Goal: Information Seeking & Learning: Learn about a topic

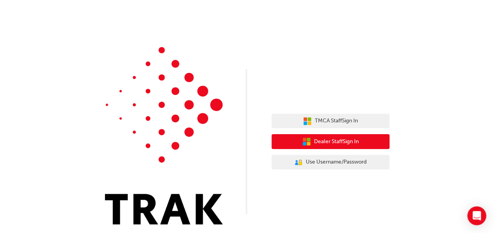
click at [322, 141] on span "Dealer Staff Sign In" at bounding box center [336, 141] width 45 height 9
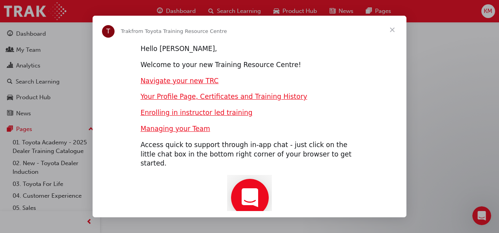
click at [390, 30] on span "Close" at bounding box center [392, 30] width 28 height 28
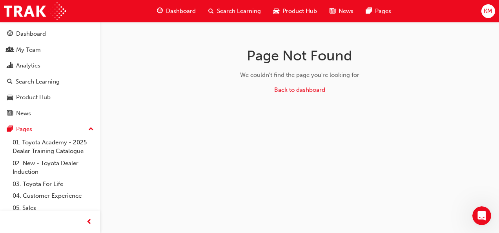
click at [238, 7] on span "Search Learning" at bounding box center [239, 11] width 44 height 9
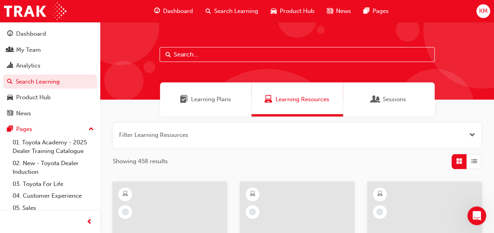
click at [245, 55] on input "text" at bounding box center [296, 54] width 275 height 15
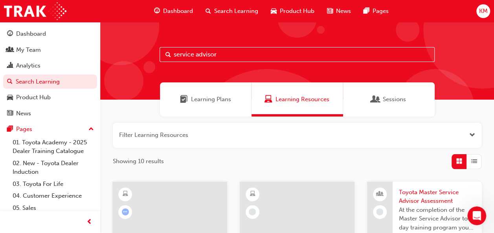
type input "service advisor"
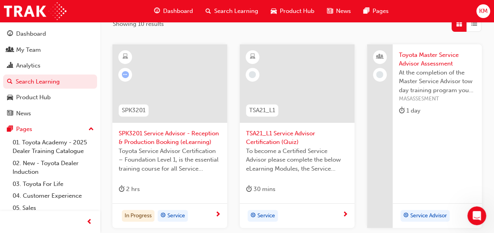
scroll to position [137, 0]
click at [175, 80] on div at bounding box center [169, 84] width 115 height 79
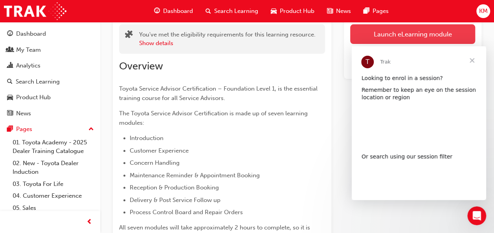
click at [357, 36] on link "Launch eLearning module" at bounding box center [412, 34] width 125 height 20
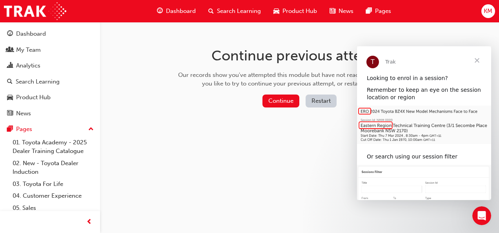
click at [477, 58] on span "Close" at bounding box center [477, 60] width 28 height 28
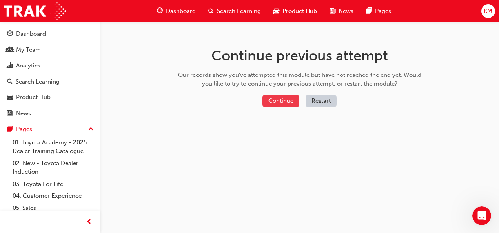
click at [283, 100] on button "Continue" at bounding box center [281, 101] width 37 height 13
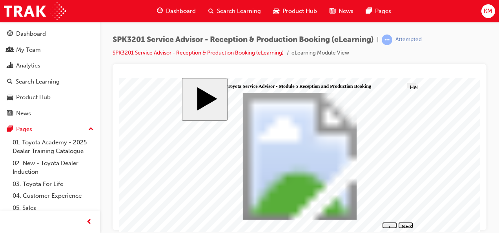
click at [137, 173] on body "slide: How to use this module How to use this module Group 1 Click on each icon…" at bounding box center [300, 155] width 362 height 154
click at [413, 84] on button "Help" at bounding box center [412, 85] width 9 height 5
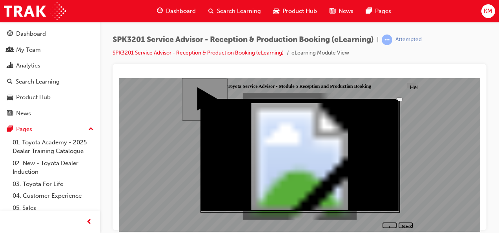
click at [400, 101] on icon "Close" at bounding box center [401, 102] width 2 height 2
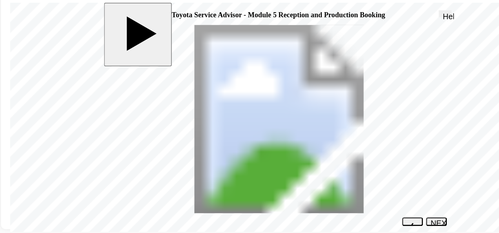
click at [294, 148] on div "NEXT" at bounding box center [297, 154] width 8 height 12
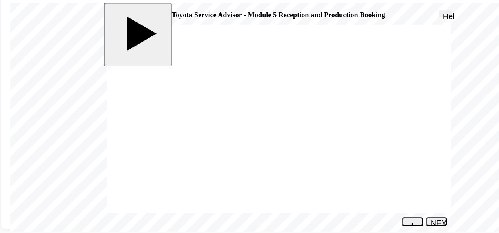
click at [295, 148] on div "NEXT" at bounding box center [297, 154] width 8 height 12
click at [299, 150] on div "NEXT" at bounding box center [297, 154] width 8 height 12
click at [295, 148] on button "NEXT" at bounding box center [297, 150] width 14 height 6
click at [295, 149] on div "NEXT" at bounding box center [297, 154] width 8 height 12
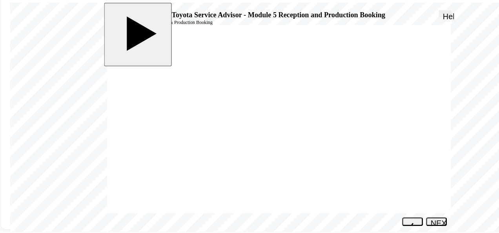
click at [296, 148] on div "NEXT" at bounding box center [297, 154] width 8 height 12
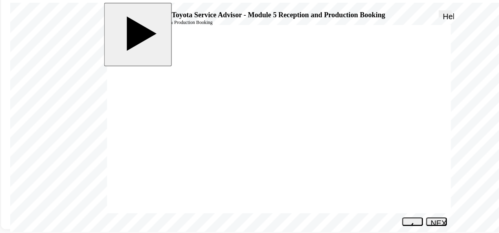
click at [296, 148] on div "NEXT" at bounding box center [297, 154] width 8 height 12
drag, startPoint x: 145, startPoint y: 115, endPoint x: 202, endPoint y: 72, distance: 71.7
drag, startPoint x: 143, startPoint y: 91, endPoint x: 261, endPoint y: 80, distance: 118.7
drag, startPoint x: 159, startPoint y: 68, endPoint x: 278, endPoint y: 93, distance: 121.1
drag, startPoint x: 156, startPoint y: 104, endPoint x: 257, endPoint y: 99, distance: 101.0
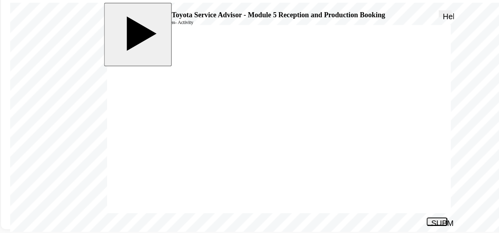
drag, startPoint x: 139, startPoint y: 81, endPoint x: 252, endPoint y: 116, distance: 117.6
click at [298, 148] on div "SUBMIT" at bounding box center [298, 151] width 8 height 6
click at [298, 148] on div "NEXT" at bounding box center [297, 154] width 8 height 12
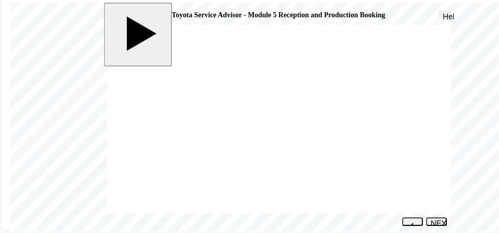
click at [297, 148] on button "NEXT" at bounding box center [297, 150] width 14 height 6
radio input "true"
click at [300, 149] on div "SUBMIT" at bounding box center [298, 151] width 8 height 6
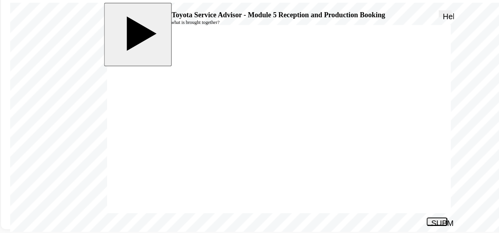
radio input "true"
click at [300, 150] on div "SUBMIT" at bounding box center [298, 151] width 8 height 6
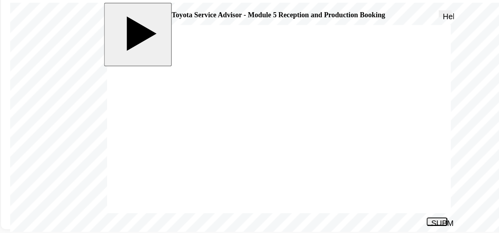
radio input "true"
click at [298, 149] on div "SUBMIT" at bounding box center [298, 151] width 8 height 6
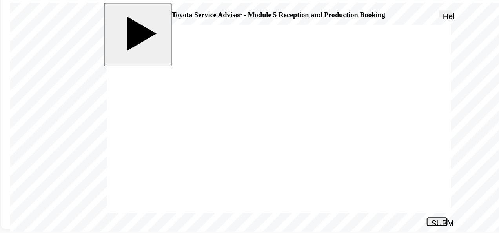
radio input "true"
click at [298, 150] on div "SUBMIT" at bounding box center [298, 151] width 8 height 6
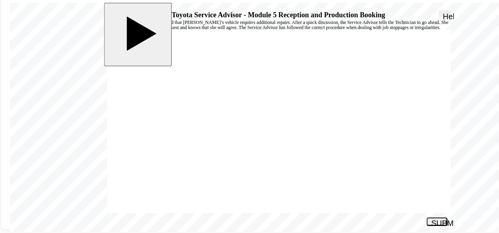
radio input "true"
click at [294, 148] on div "SUBMIT" at bounding box center [298, 151] width 8 height 6
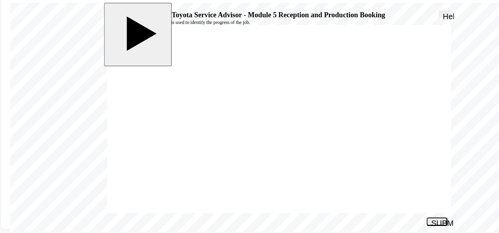
radio input "true"
click at [296, 150] on div "SUBMIT" at bounding box center [298, 151] width 8 height 6
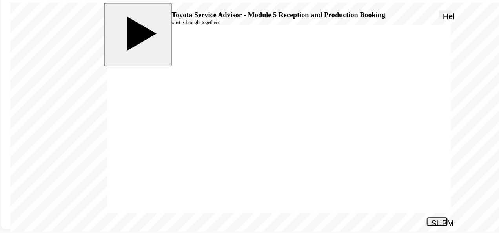
radio input "true"
click at [300, 148] on div "SUBMIT" at bounding box center [298, 151] width 8 height 6
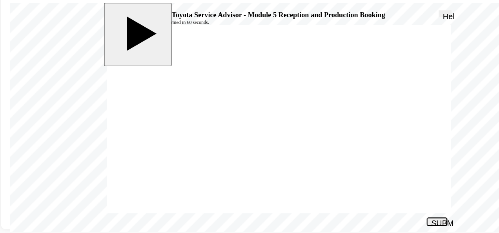
radio input "true"
click at [300, 150] on div "SUBMIT" at bounding box center [298, 151] width 8 height 6
radio input "true"
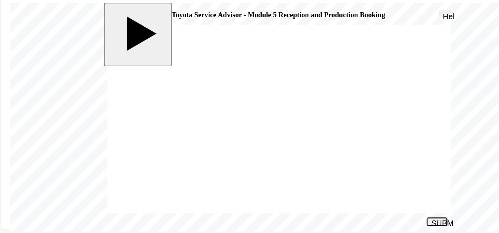
click at [294, 149] on div "SUBMIT" at bounding box center [298, 151] width 8 height 6
radio input "true"
click at [296, 148] on div "SUBMIT" at bounding box center [298, 151] width 8 height 6
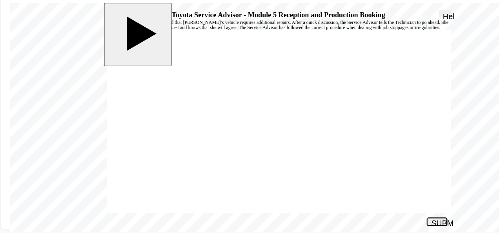
radio input "true"
click at [300, 150] on div "SUBMIT" at bounding box center [298, 151] width 8 height 6
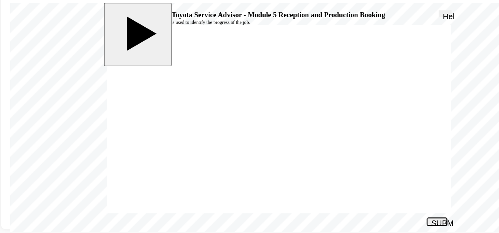
radio input "true"
click at [297, 149] on div "SUBMIT" at bounding box center [298, 151] width 8 height 6
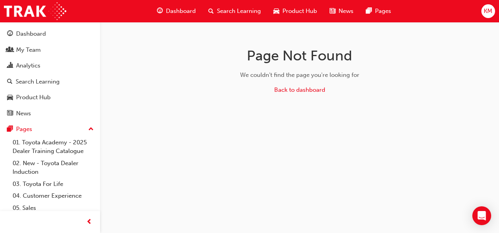
click at [240, 11] on span "Search Learning" at bounding box center [239, 11] width 44 height 9
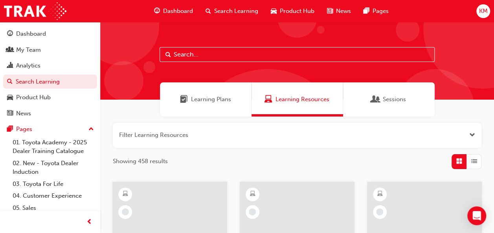
click at [238, 58] on input "text" at bounding box center [296, 54] width 275 height 15
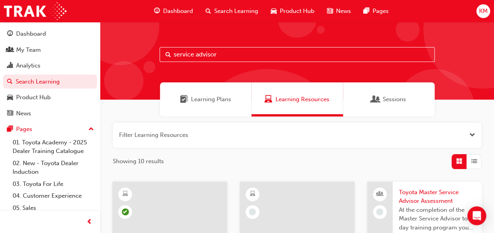
type input "service advisor"
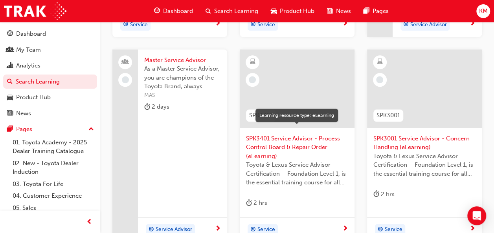
scroll to position [333, 0]
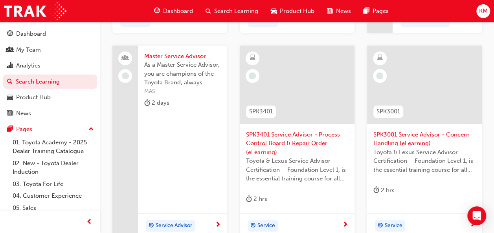
click at [410, 135] on span "SPK3001 Service Advisor - Concern Handling (eLearning)" at bounding box center [424, 139] width 102 height 18
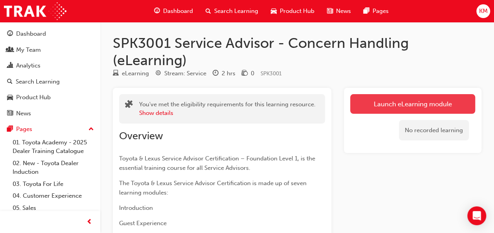
click at [411, 107] on link "Launch eLearning module" at bounding box center [412, 104] width 125 height 20
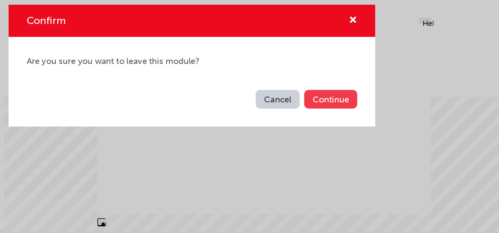
click at [341, 140] on button "Continue" at bounding box center [346, 139] width 37 height 13
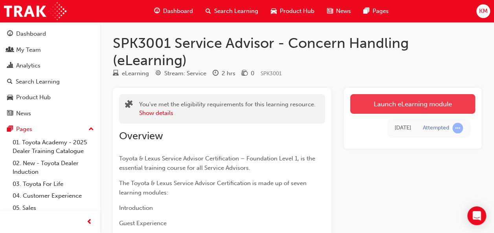
click at [414, 106] on link "Launch eLearning module" at bounding box center [412, 104] width 125 height 20
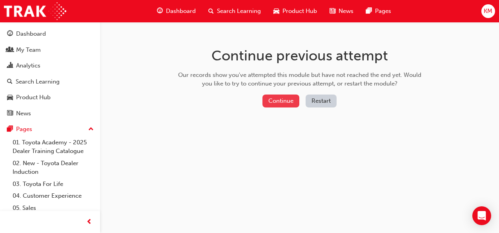
click at [280, 100] on button "Continue" at bounding box center [281, 101] width 37 height 13
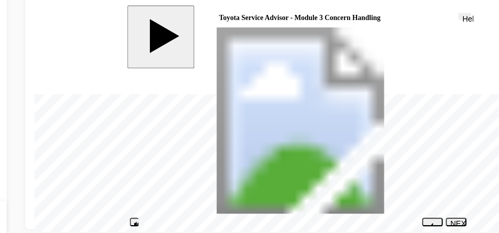
click at [322, 151] on div "NEXT" at bounding box center [321, 157] width 8 height 12
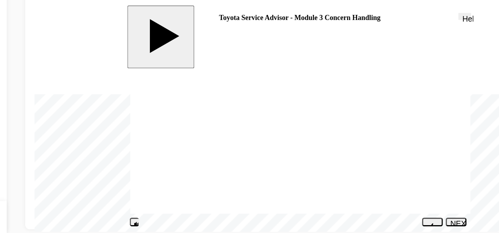
click at [322, 152] on div "NEXT" at bounding box center [321, 157] width 8 height 12
click at [320, 151] on div "NEXT" at bounding box center [321, 157] width 8 height 12
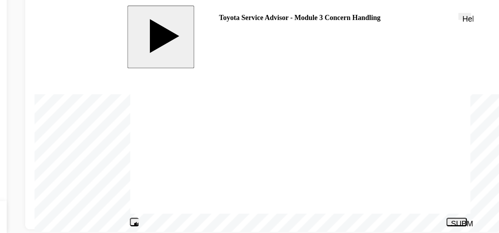
drag, startPoint x: 233, startPoint y: 59, endPoint x: 294, endPoint y: 90, distance: 69.4
drag, startPoint x: 234, startPoint y: 122, endPoint x: 300, endPoint y: 59, distance: 90.8
drag, startPoint x: 232, startPoint y: 91, endPoint x: 298, endPoint y: 129, distance: 76.1
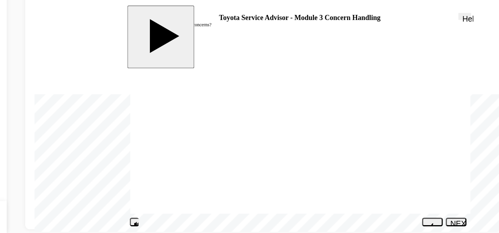
click at [320, 152] on div "NEXT" at bounding box center [321, 157] width 8 height 12
click at [49, 98] on body "slide: Concern Handling – The Bad Concern Handling – The Bad Round Same Side Co…" at bounding box center [215, 82] width 362 height 154
click at [322, 150] on button "NEXT" at bounding box center [321, 153] width 14 height 6
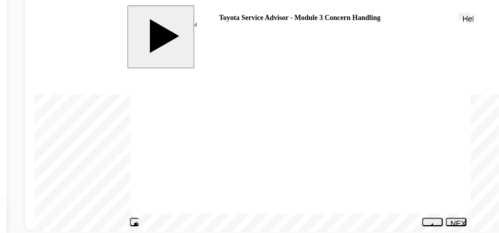
click at [323, 150] on button "NEXT" at bounding box center [321, 153] width 14 height 6
click at [320, 151] on div "NEXT" at bounding box center [321, 157] width 8 height 12
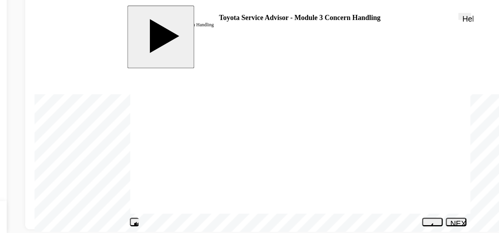
click at [319, 152] on div "NEXT" at bounding box center [321, 157] width 8 height 12
drag, startPoint x: 154, startPoint y: 109, endPoint x: 264, endPoint y: 59, distance: 121.0
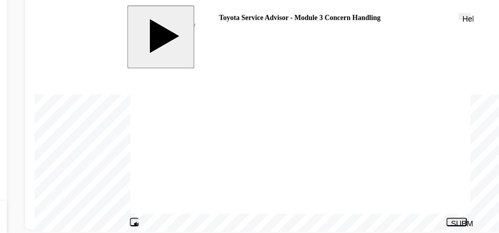
drag, startPoint x: 155, startPoint y: 129, endPoint x: 273, endPoint y: 71, distance: 131.9
drag, startPoint x: 153, startPoint y: 82, endPoint x: 260, endPoint y: 137, distance: 120.3
drag, startPoint x: 165, startPoint y: 80, endPoint x: 285, endPoint y: 128, distance: 129.1
drag, startPoint x: 154, startPoint y: 90, endPoint x: 271, endPoint y: 115, distance: 120.0
drag, startPoint x: 155, startPoint y: 100, endPoint x: 270, endPoint y: 81, distance: 116.6
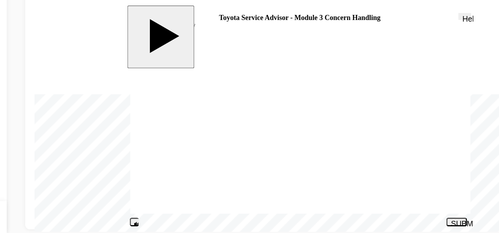
drag, startPoint x: 152, startPoint y: 119, endPoint x: 236, endPoint y: 101, distance: 86.1
drag, startPoint x: 151, startPoint y: 138, endPoint x: 271, endPoint y: 104, distance: 124.5
click at [321, 153] on div "SUBMIT" at bounding box center [322, 154] width 8 height 6
click at [318, 152] on div "NEXT" at bounding box center [321, 157] width 8 height 12
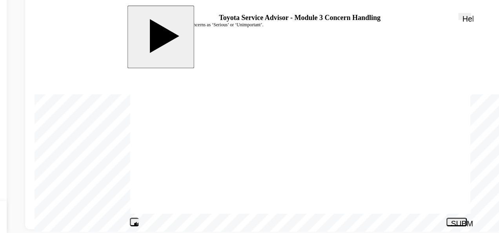
radio input "true"
click at [320, 152] on div "SUBMIT" at bounding box center [322, 154] width 8 height 6
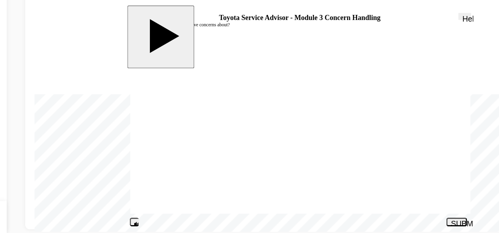
radio input "true"
click at [318, 152] on div "SUBMIT" at bounding box center [322, 154] width 8 height 6
radio input "true"
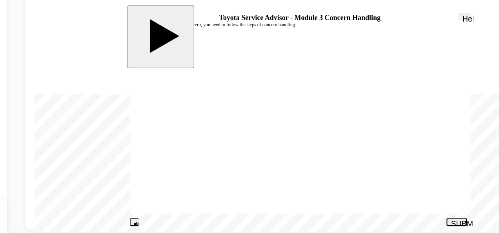
click at [320, 151] on div "SUBMIT" at bounding box center [322, 154] width 8 height 6
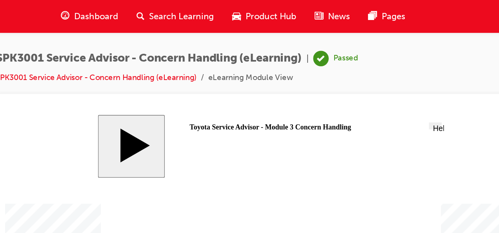
click at [249, 7] on span "Search Learning" at bounding box center [239, 11] width 44 height 9
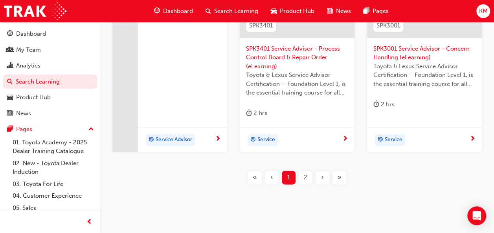
scroll to position [421, 0]
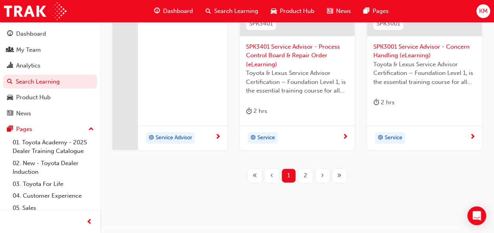
click at [307, 174] on span "2" at bounding box center [305, 175] width 4 height 9
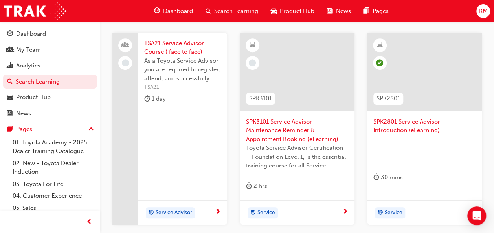
scroll to position [144, 0]
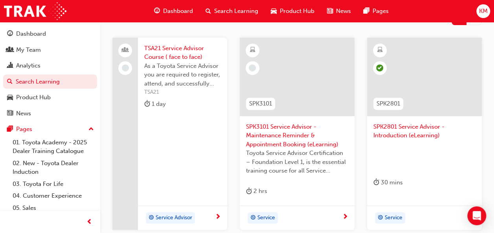
click at [289, 132] on span "SPK3101 Service Advisor - Maintenance Reminder & Appointment Booking (eLearning)" at bounding box center [297, 135] width 102 height 27
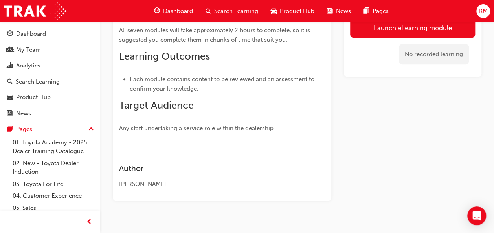
scroll to position [280, 0]
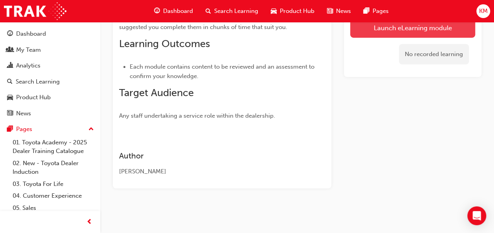
click at [415, 35] on link "Launch eLearning module" at bounding box center [412, 28] width 125 height 20
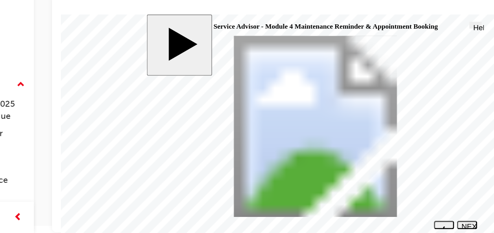
scroll to position [5, 0]
click at [349, 159] on button "NEXT" at bounding box center [344, 161] width 14 height 6
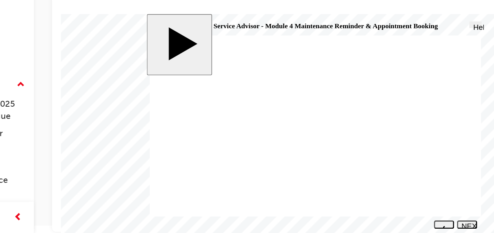
click at [346, 159] on button "NEXT" at bounding box center [344, 161] width 14 height 6
click at [344, 162] on div "NEXT" at bounding box center [344, 165] width 8 height 12
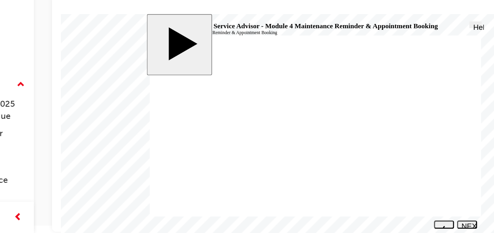
click at [344, 161] on div "NEXT" at bounding box center [344, 165] width 8 height 12
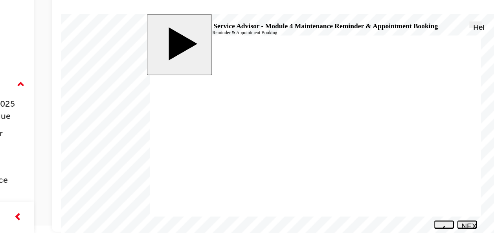
click at [346, 160] on div "NEXT" at bounding box center [344, 165] width 8 height 12
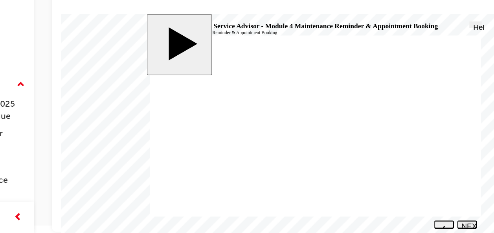
click at [345, 159] on button "NEXT" at bounding box center [344, 161] width 14 height 6
click at [344, 161] on div "NEXT" at bounding box center [344, 165] width 8 height 12
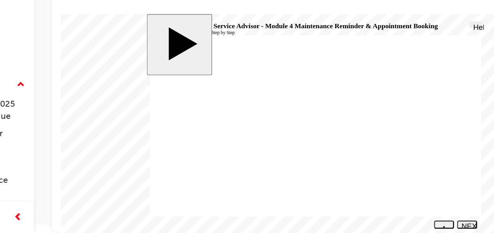
click at [344, 161] on div "NEXT" at bounding box center [344, 165] width 8 height 12
radio input "true"
click at [342, 161] on div "SUBMIT" at bounding box center [345, 162] width 8 height 6
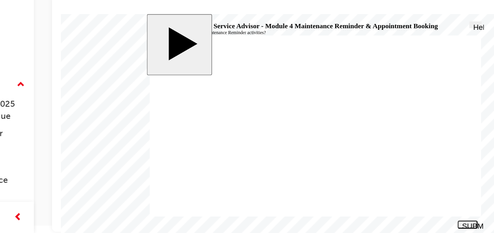
radio input "true"
click at [342, 161] on div "SUBMIT" at bounding box center [345, 162] width 8 height 6
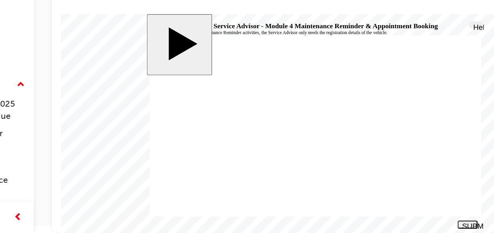
radio input "true"
click at [345, 159] on div "SUBMIT" at bounding box center [345, 162] width 8 height 6
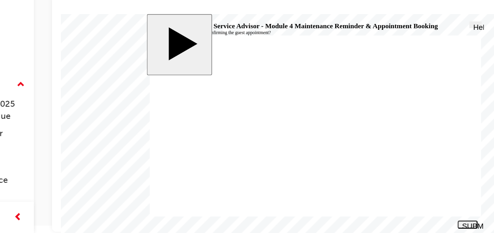
radio input "true"
click at [346, 161] on div "SUBMIT" at bounding box center [345, 162] width 8 height 6
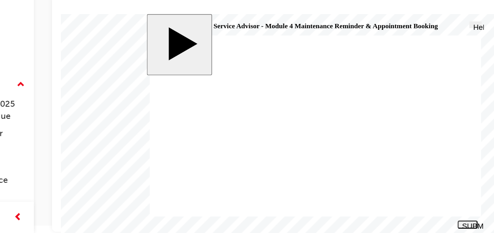
radio input "true"
click at [346, 162] on div "SUBMIT" at bounding box center [345, 162] width 8 height 6
radio input "true"
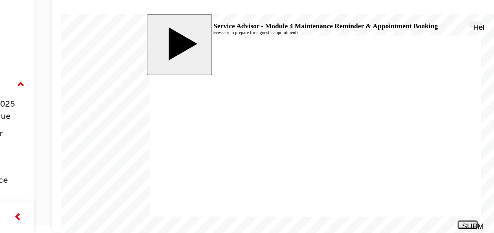
click at [345, 160] on div "SUBMIT" at bounding box center [345, 162] width 8 height 6
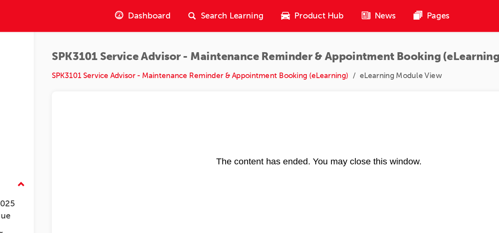
click at [240, 8] on span "Search Learning" at bounding box center [239, 11] width 44 height 9
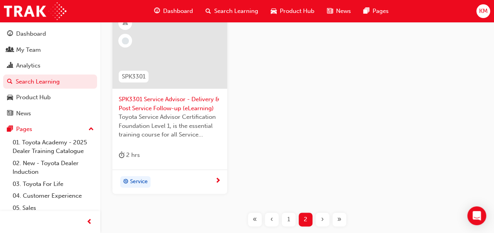
scroll to position [376, 0]
click at [289, 218] on span "1" at bounding box center [288, 220] width 3 height 9
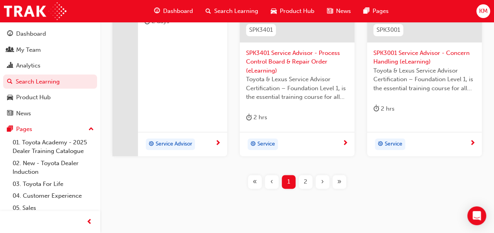
scroll to position [432, 0]
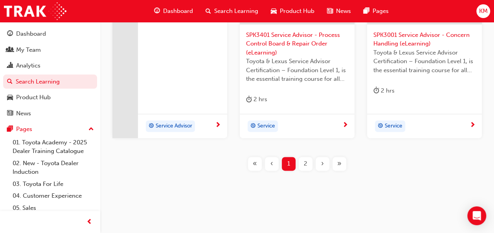
click at [307, 159] on div "2" at bounding box center [305, 164] width 14 height 14
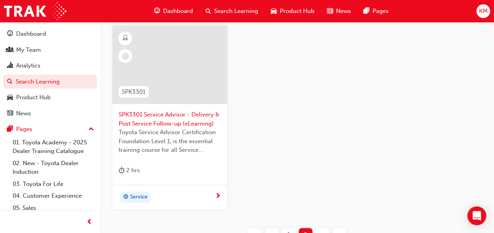
scroll to position [360, 0]
click at [166, 110] on div at bounding box center [170, 72] width 102 height 79
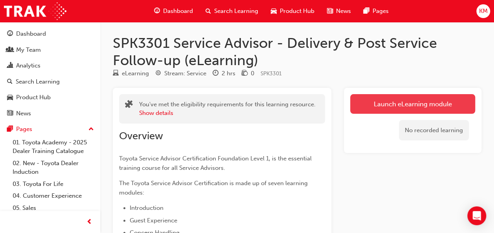
click at [367, 97] on link "Launch eLearning module" at bounding box center [412, 104] width 125 height 20
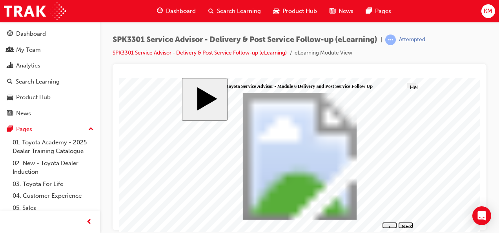
click at [407, 224] on div "NEXT" at bounding box center [406, 229] width 8 height 12
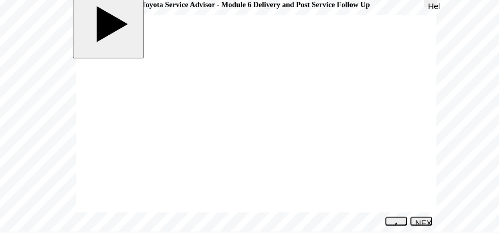
click at [261, 139] on div "NEXT" at bounding box center [262, 143] width 8 height 12
click at [262, 139] on div "NEXT" at bounding box center [262, 143] width 8 height 12
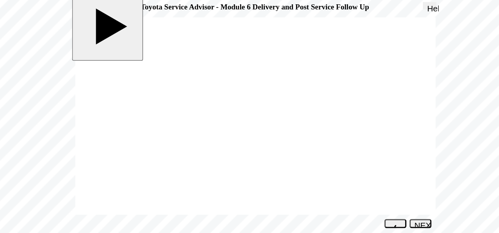
click at [261, 142] on div "NEXT" at bounding box center [261, 146] width 8 height 12
click at [261, 141] on div "NEXT" at bounding box center [261, 145] width 8 height 12
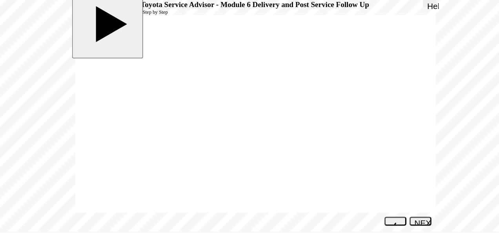
click at [259, 139] on div "NEXT" at bounding box center [261, 143] width 8 height 12
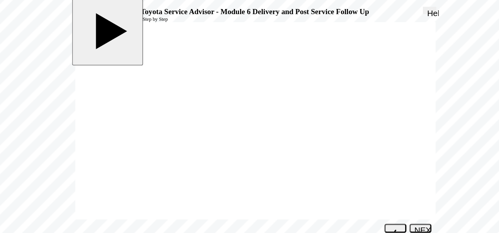
click at [263, 146] on div "NEXT" at bounding box center [261, 150] width 8 height 12
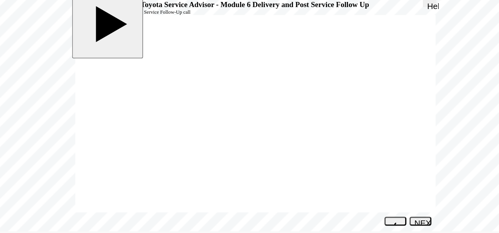
click at [257, 137] on div "NEXT" at bounding box center [261, 143] width 8 height 12
drag, startPoint x: 108, startPoint y: 98, endPoint x: 194, endPoint y: 62, distance: 93.3
drag, startPoint x: 96, startPoint y: 99, endPoint x: 213, endPoint y: 48, distance: 128.3
drag, startPoint x: 95, startPoint y: 60, endPoint x: 205, endPoint y: 58, distance: 110.4
drag, startPoint x: 96, startPoint y: 88, endPoint x: 197, endPoint y: 71, distance: 102.6
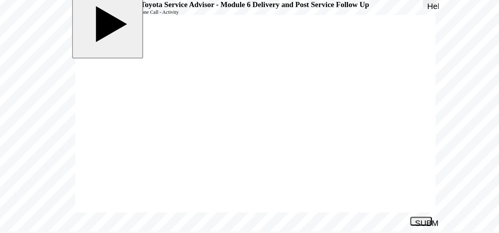
drag, startPoint x: 95, startPoint y: 72, endPoint x: 202, endPoint y: 85, distance: 108.3
drag, startPoint x: 99, startPoint y: 107, endPoint x: 206, endPoint y: 95, distance: 107.5
drag, startPoint x: 104, startPoint y: 79, endPoint x: 203, endPoint y: 106, distance: 101.8
click at [258, 139] on div "SUBMIT" at bounding box center [262, 140] width 8 height 6
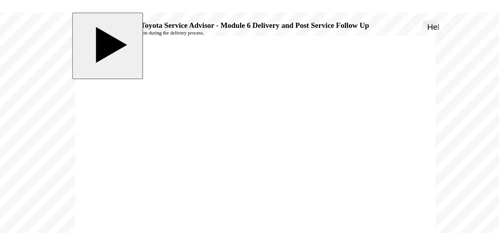
radio input "true"
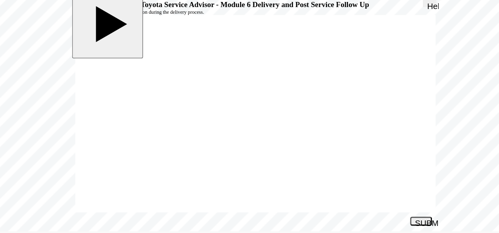
click at [260, 136] on button "SUBMIT" at bounding box center [261, 139] width 14 height 6
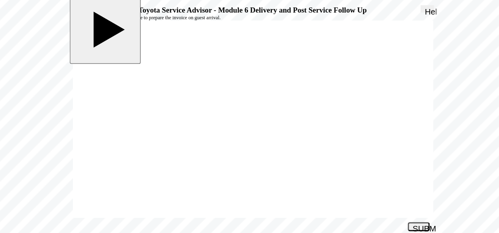
radio input "true"
click at [259, 144] on div "SUBMIT" at bounding box center [259, 146] width 8 height 6
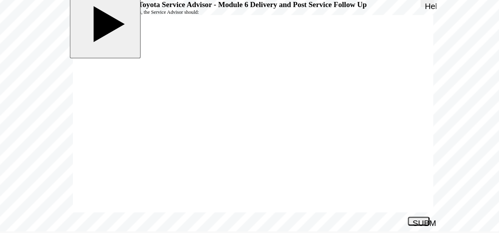
radio input "false"
radio input "true"
click at [256, 139] on div "SUBMIT" at bounding box center [259, 140] width 8 height 6
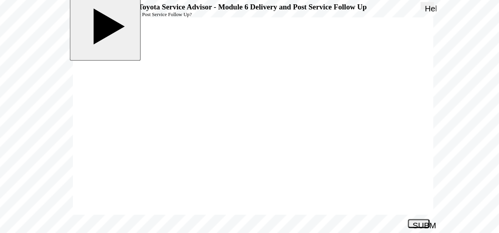
radio input "true"
click at [256, 141] on div "SUBMIT" at bounding box center [259, 143] width 8 height 6
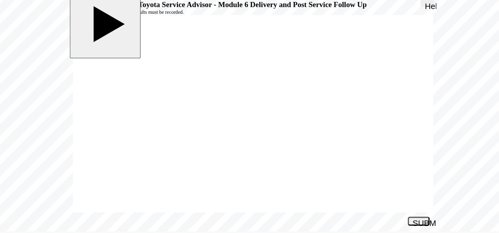
radio input "true"
click at [261, 139] on div "SUBMIT" at bounding box center [259, 140] width 8 height 6
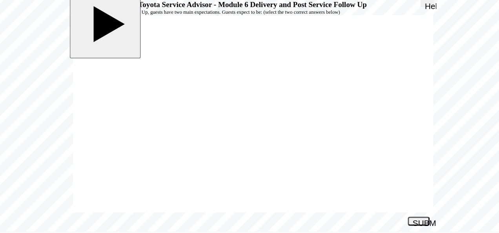
checkbox input "true"
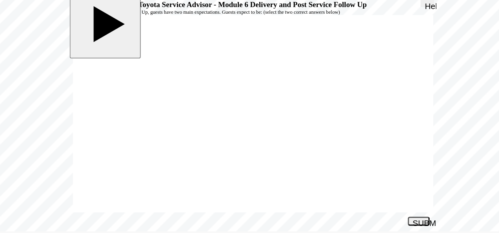
checkbox input "false"
click at [258, 138] on div "SUBMIT" at bounding box center [259, 140] width 8 height 6
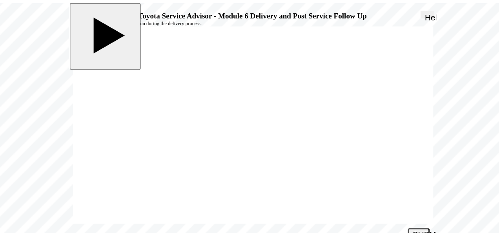
radio input "true"
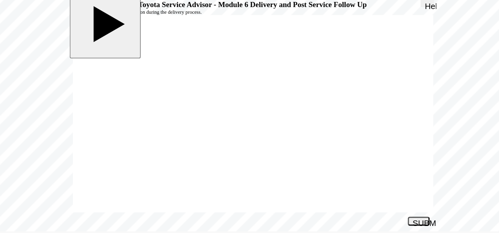
click at [256, 138] on div "SUBMIT" at bounding box center [259, 140] width 8 height 6
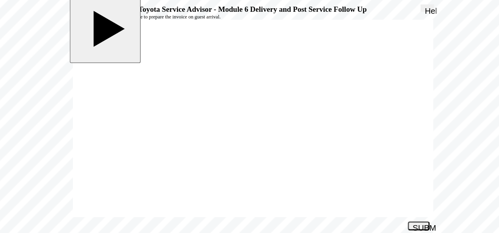
radio input "true"
click at [259, 144] on div "SUBMIT" at bounding box center [259, 145] width 8 height 6
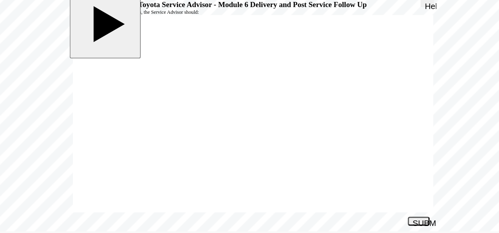
radio input "true"
click at [260, 138] on div "SUBMIT" at bounding box center [259, 140] width 8 height 6
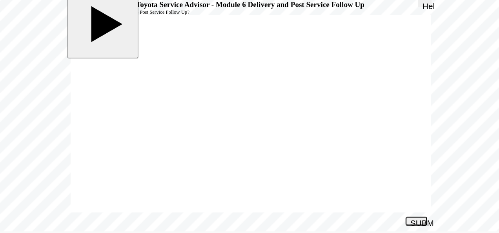
radio input "true"
click at [258, 140] on div "SUBMIT" at bounding box center [256, 140] width 8 height 6
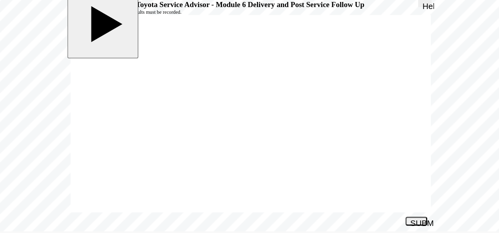
radio input "true"
click at [254, 138] on div "SUBMIT" at bounding box center [256, 140] width 8 height 6
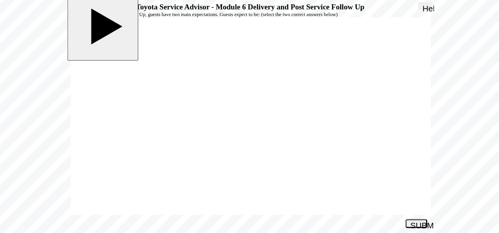
checkbox input "true"
click at [256, 142] on div "SUBMIT" at bounding box center [256, 143] width 8 height 6
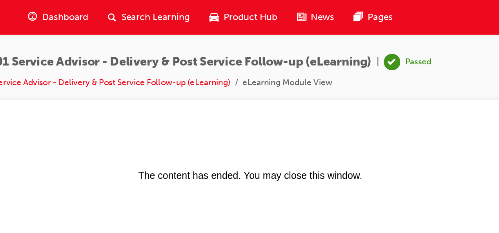
click at [250, 13] on span "Search Learning" at bounding box center [239, 11] width 44 height 9
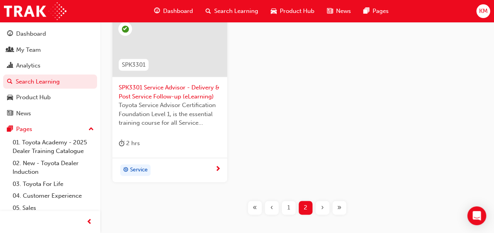
scroll to position [389, 0]
click at [287, 207] on span "1" at bounding box center [288, 207] width 3 height 9
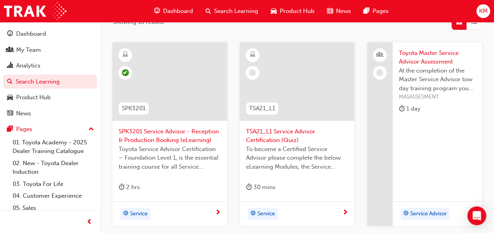
scroll to position [139, 0]
click at [183, 137] on span "SPK3201 Service Advisor - Reception & Production Booking (eLearning)" at bounding box center [170, 137] width 102 height 18
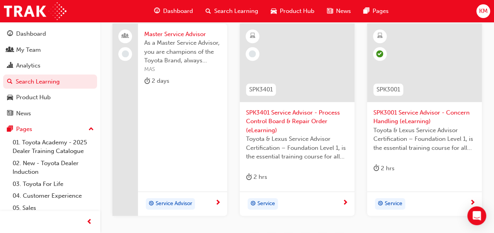
scroll to position [356, 0]
click at [285, 142] on span "Toyota & Lexus Service Advisor Certification – Foundation Level 1, is the essen…" at bounding box center [297, 146] width 102 height 27
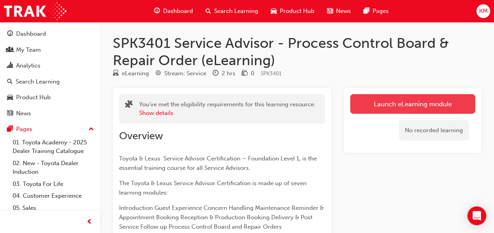
click at [366, 105] on link "Launch eLearning module" at bounding box center [412, 104] width 125 height 20
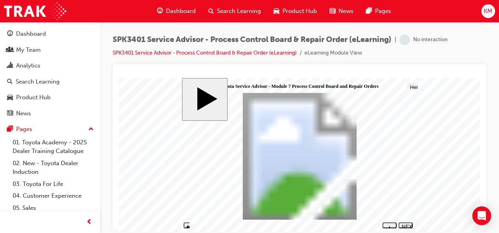
click at [408, 224] on div "NEXT" at bounding box center [406, 229] width 8 height 12
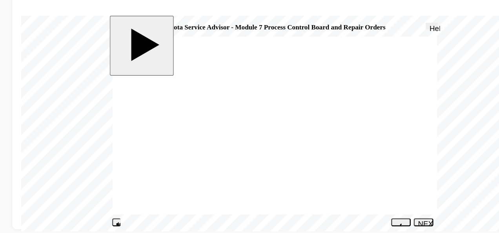
click at [309, 169] on icon "next" at bounding box center [308, 170] width 2 height 2
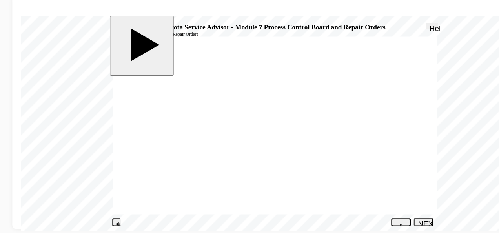
click at [306, 162] on div "NEXT" at bounding box center [308, 167] width 8 height 12
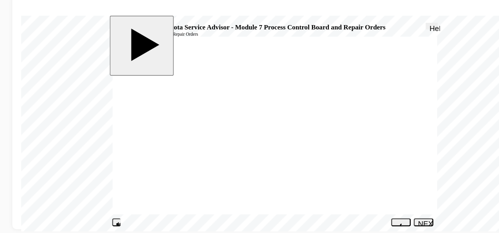
click at [306, 162] on div "NEXT" at bounding box center [308, 167] width 8 height 12
click at [310, 160] on button "NEXT" at bounding box center [308, 163] width 14 height 6
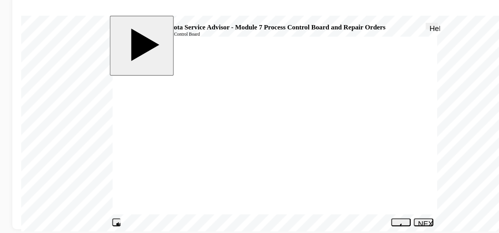
click at [307, 161] on button "NEXT" at bounding box center [308, 163] width 14 height 6
drag, startPoint x: 164, startPoint y: 103, endPoint x: 283, endPoint y: 72, distance: 122.9
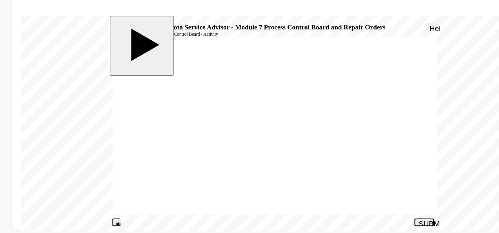
drag, startPoint x: 155, startPoint y: 92, endPoint x: 189, endPoint y: 93, distance: 34.2
drag, startPoint x: 170, startPoint y: 95, endPoint x: 283, endPoint y: 84, distance: 113.5
drag, startPoint x: 121, startPoint y: 93, endPoint x: 242, endPoint y: 85, distance: 121.2
drag, startPoint x: 123, startPoint y: 96, endPoint x: 241, endPoint y: 87, distance: 117.7
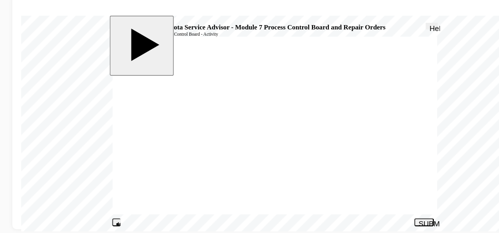
drag, startPoint x: 134, startPoint y: 94, endPoint x: 252, endPoint y: 86, distance: 118.1
drag, startPoint x: 156, startPoint y: 95, endPoint x: 265, endPoint y: 99, distance: 109.2
drag, startPoint x: 158, startPoint y: 112, endPoint x: 241, endPoint y: 93, distance: 85.4
drag, startPoint x: 133, startPoint y: 112, endPoint x: 187, endPoint y: 92, distance: 57.9
drag, startPoint x: 122, startPoint y: 113, endPoint x: 238, endPoint y: 87, distance: 118.3
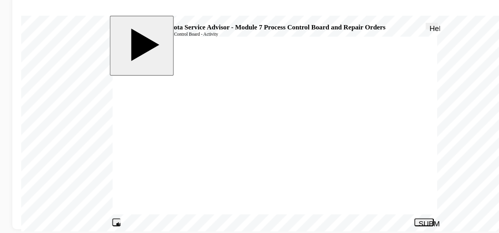
drag, startPoint x: 126, startPoint y: 112, endPoint x: 243, endPoint y: 106, distance: 116.8
drag, startPoint x: 131, startPoint y: 141, endPoint x: 247, endPoint y: 87, distance: 127.5
drag, startPoint x: 112, startPoint y: 84, endPoint x: 236, endPoint y: 131, distance: 133.3
drag, startPoint x: 126, startPoint y: 131, endPoint x: 259, endPoint y: 140, distance: 132.6
drag, startPoint x: 124, startPoint y: 121, endPoint x: 213, endPoint y: 93, distance: 93.1
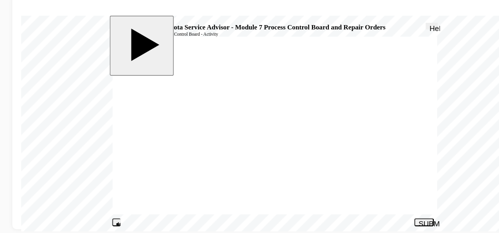
drag, startPoint x: 130, startPoint y: 122, endPoint x: 219, endPoint y: 84, distance: 97.1
drag, startPoint x: 133, startPoint y: 138, endPoint x: 250, endPoint y: 118, distance: 119.2
click at [311, 163] on div "SUBMIT" at bounding box center [308, 164] width 8 height 6
click at [308, 162] on div "NEXT" at bounding box center [308, 167] width 8 height 12
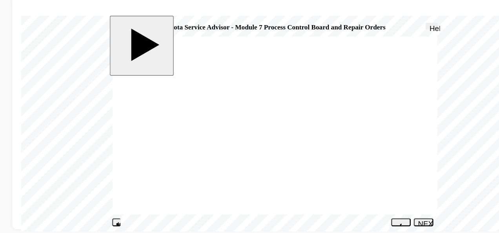
click at [308, 162] on div "NEXT" at bounding box center [308, 167] width 8 height 12
click at [289, 163] on div "PREV" at bounding box center [292, 167] width 8 height 12
click at [291, 162] on div "PREV" at bounding box center [292, 167] width 8 height 12
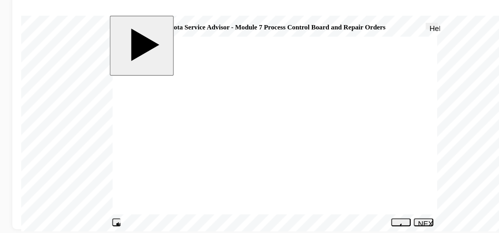
click at [307, 162] on div "NEXT" at bounding box center [308, 167] width 8 height 12
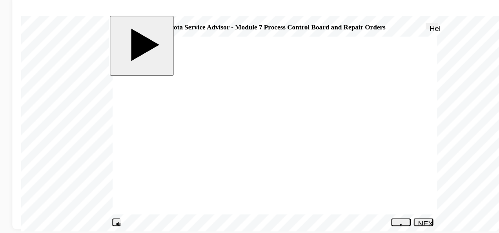
click at [306, 164] on div "NEXT" at bounding box center [308, 167] width 8 height 12
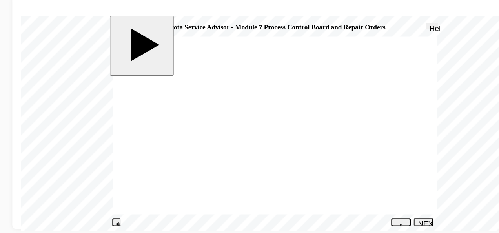
click at [307, 161] on button "NEXT" at bounding box center [308, 163] width 14 height 6
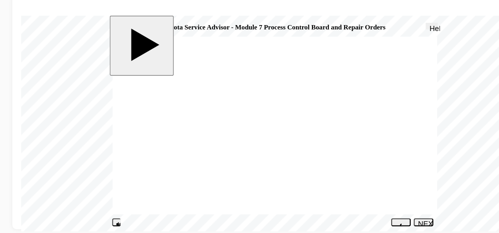
click at [309, 161] on div "NEXT" at bounding box center [308, 167] width 8 height 12
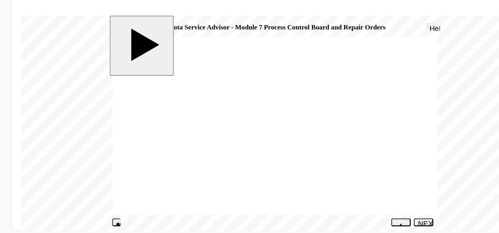
click at [309, 163] on div "NEXT" at bounding box center [308, 167] width 8 height 12
radio input "true"
click at [307, 161] on button "SUBMIT" at bounding box center [308, 163] width 14 height 6
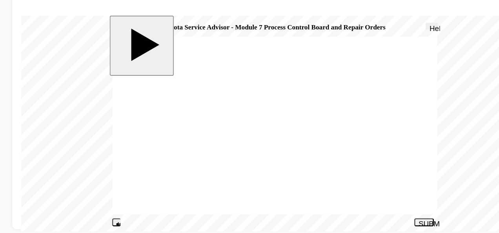
radio input "true"
click at [306, 160] on button "SUBMIT" at bounding box center [308, 163] width 14 height 6
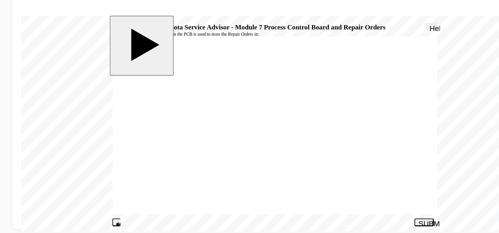
radio input "true"
click at [305, 161] on div "SUBMIT" at bounding box center [308, 164] width 8 height 6
radio input "true"
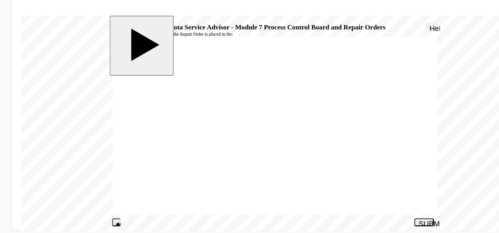
click at [309, 162] on div "SUBMIT" at bounding box center [308, 164] width 8 height 6
radio input "true"
click at [308, 162] on div "SUBMIT" at bounding box center [308, 164] width 8 height 6
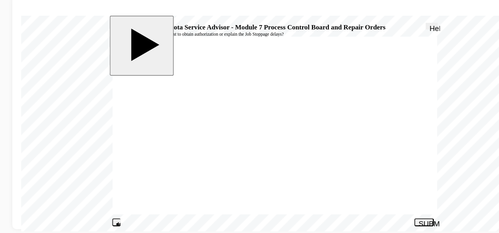
drag, startPoint x: 167, startPoint y: 143, endPoint x: 141, endPoint y: 102, distance: 49.1
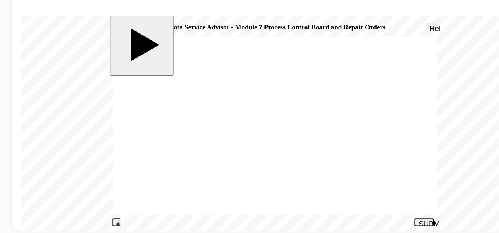
radio input "true"
click at [310, 161] on div "SUBMIT" at bounding box center [308, 164] width 8 height 6
radio input "true"
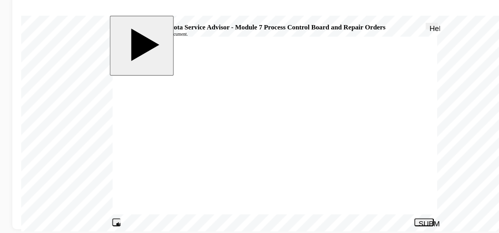
click at [307, 161] on button "SUBMIT" at bounding box center [308, 163] width 14 height 6
radio input "true"
click at [308, 161] on div "SUBMIT" at bounding box center [308, 164] width 8 height 6
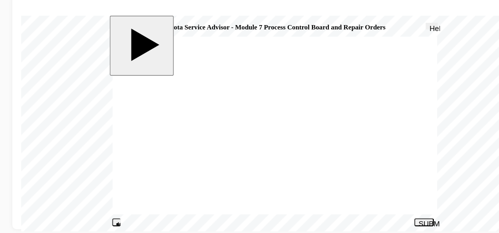
radio input "true"
click at [306, 160] on button "SUBMIT" at bounding box center [308, 163] width 14 height 6
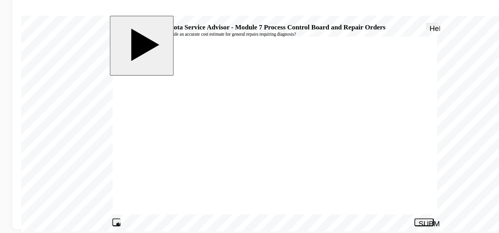
radio input "true"
click at [308, 162] on div "SUBMIT" at bounding box center [308, 164] width 8 height 6
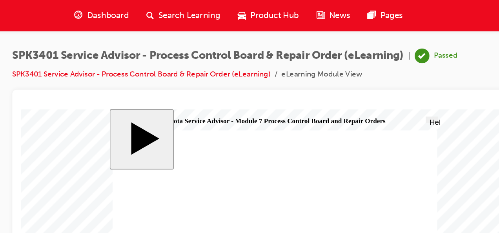
click at [231, 9] on span "Search Learning" at bounding box center [239, 11] width 44 height 9
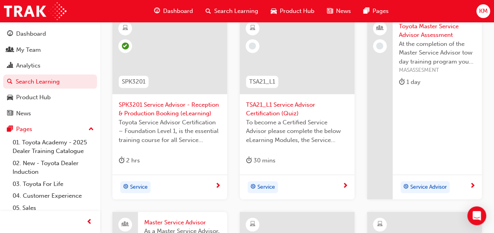
scroll to position [167, 0]
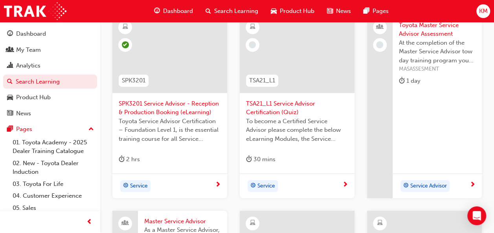
click at [269, 107] on span "TSA21_L1 Service Advisor Certification (Quiz)" at bounding box center [297, 108] width 102 height 18
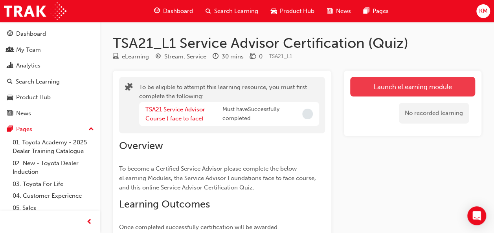
click at [395, 80] on button "Launch eLearning module" at bounding box center [412, 87] width 125 height 20
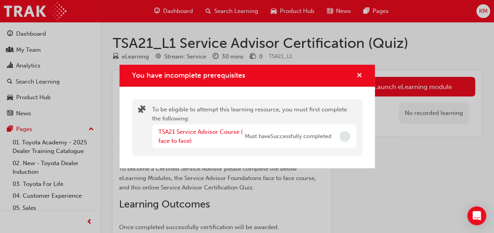
click at [359, 75] on span "cross-icon" at bounding box center [359, 76] width 6 height 7
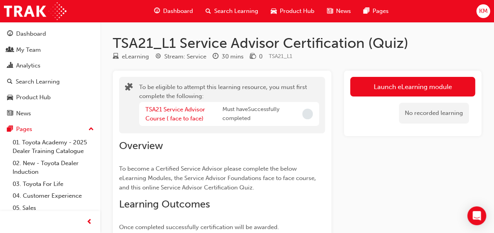
click at [233, 10] on span "Search Learning" at bounding box center [236, 11] width 44 height 9
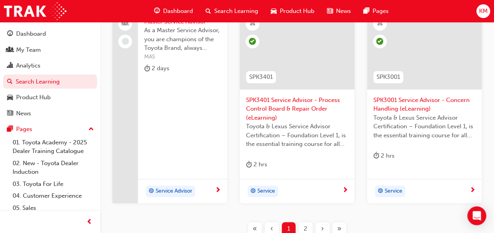
scroll to position [369, 0]
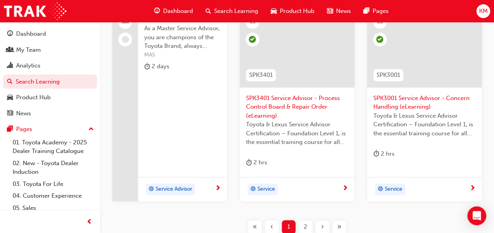
click at [304, 225] on span "2" at bounding box center [305, 227] width 4 height 9
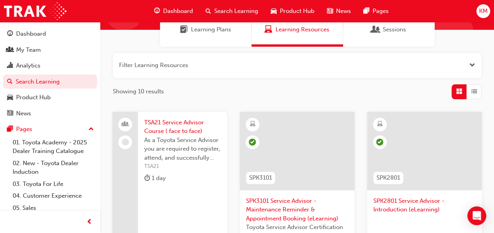
scroll to position [68, 0]
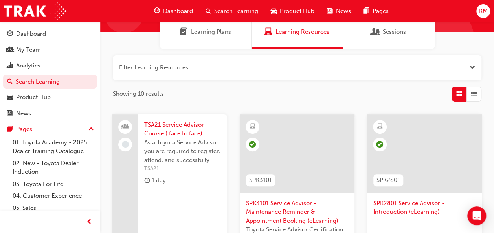
click at [240, 7] on span "Search Learning" at bounding box center [236, 11] width 44 height 9
click at [236, 7] on span "Search Learning" at bounding box center [236, 11] width 44 height 9
click at [211, 8] on div "Search Learning" at bounding box center [231, 11] width 65 height 16
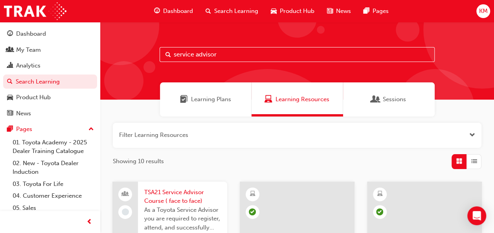
click at [283, 58] on input "service advisor" at bounding box center [296, 54] width 275 height 15
type input "s"
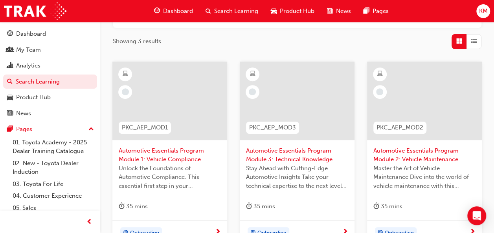
scroll to position [143, 0]
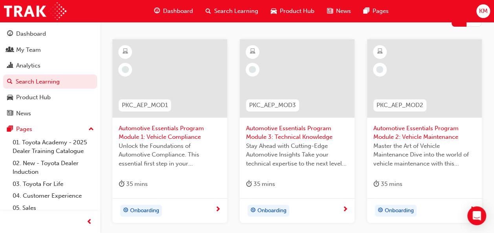
type input "automotive essen"
click at [177, 88] on div at bounding box center [169, 78] width 115 height 79
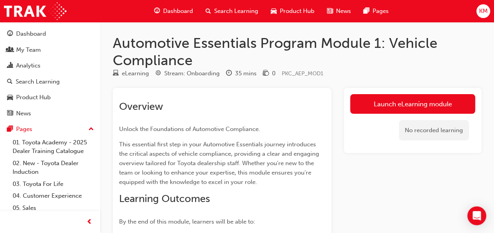
click at [389, 123] on div "No recorded learning" at bounding box center [412, 130] width 125 height 33
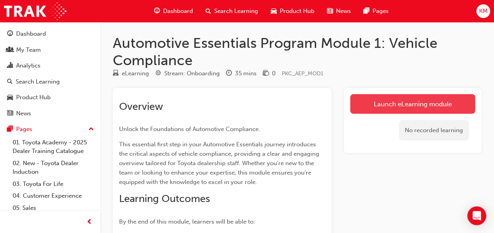
click at [356, 98] on link "Launch eLearning module" at bounding box center [412, 104] width 125 height 20
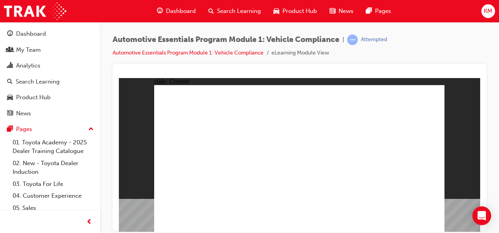
drag, startPoint x: 370, startPoint y: 186, endPoint x: 342, endPoint y: 165, distance: 36.1
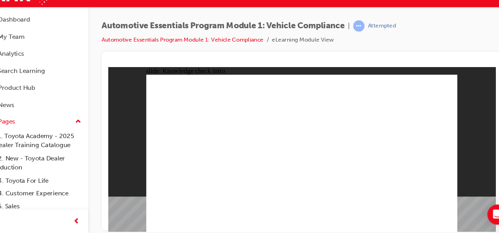
radio input "true"
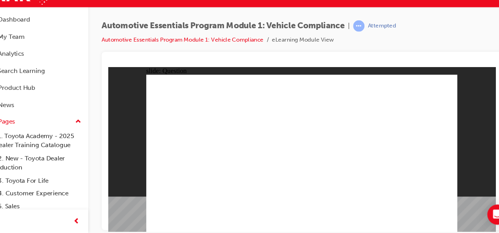
radio input "true"
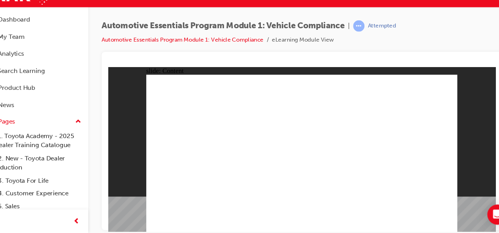
drag, startPoint x: 416, startPoint y: 84, endPoint x: 423, endPoint y: 77, distance: 10.0
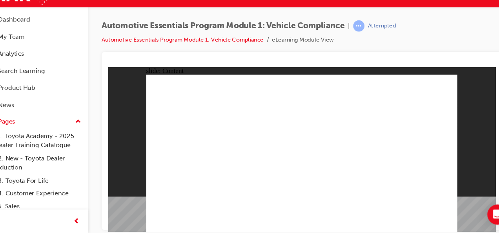
drag, startPoint x: 318, startPoint y: 155, endPoint x: 346, endPoint y: 168, distance: 30.7
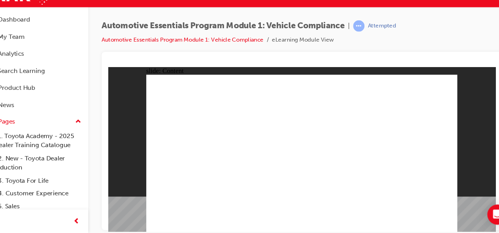
drag, startPoint x: 191, startPoint y: 185, endPoint x: 186, endPoint y: 192, distance: 8.3
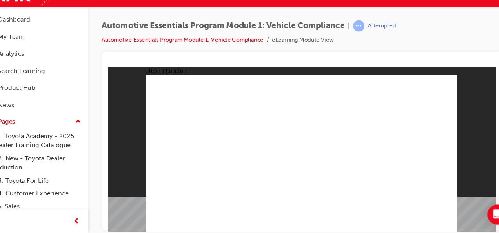
radio input "true"
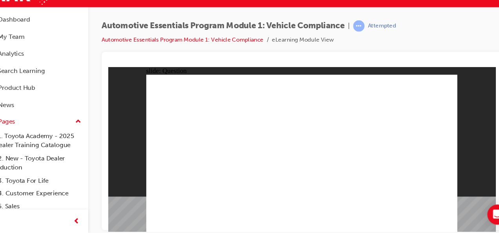
radio input "true"
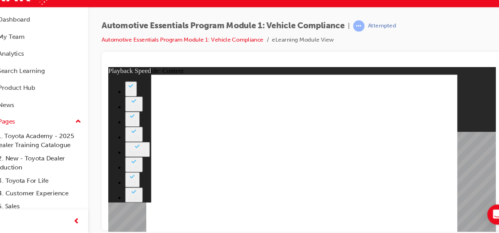
type input "43"
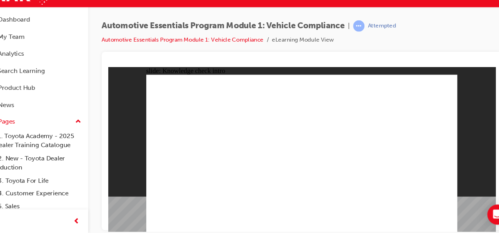
radio input "true"
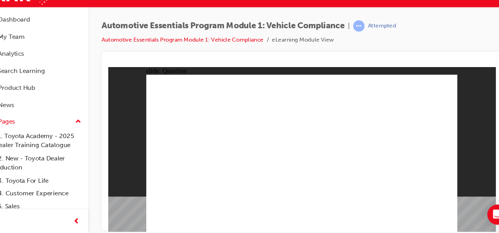
radio input "true"
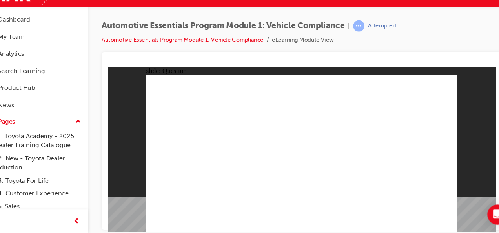
radio input "true"
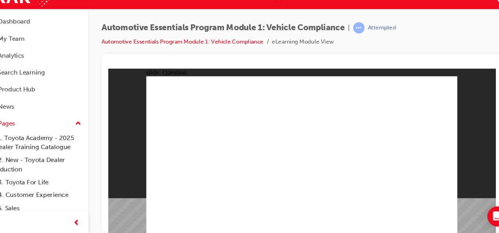
radio input "true"
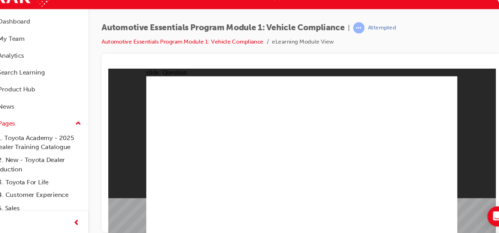
radio input "true"
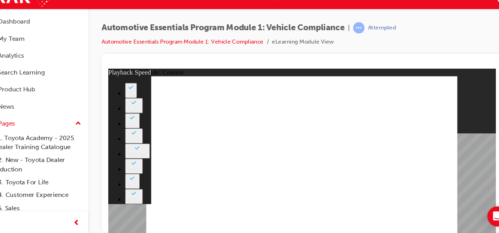
type input "35"
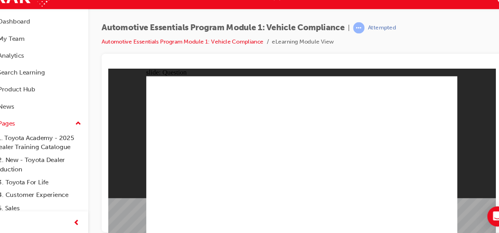
radio input "true"
